Goal: Information Seeking & Learning: Learn about a topic

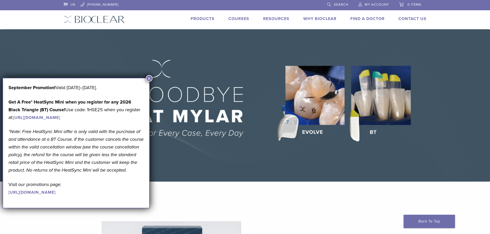
click at [250, 174] on img at bounding box center [245, 105] width 490 height 153
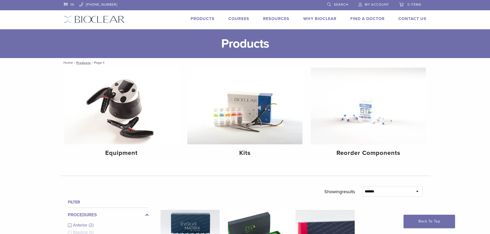
click at [70, 63] on link "Home" at bounding box center [67, 63] width 11 height 4
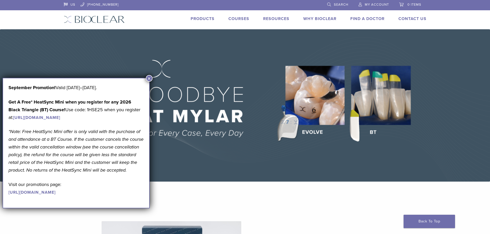
click at [320, 19] on link "Why Bioclear" at bounding box center [319, 18] width 33 height 5
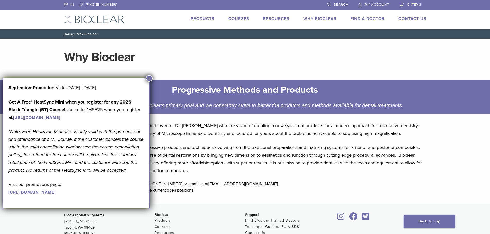
click at [317, 142] on div "Bioclear was founded in 2007 by dentist and inventor Dr. David Clark with the v…" at bounding box center [245, 161] width 370 height 86
click at [148, 76] on button "×" at bounding box center [149, 78] width 7 height 7
